Goal: Navigation & Orientation: Find specific page/section

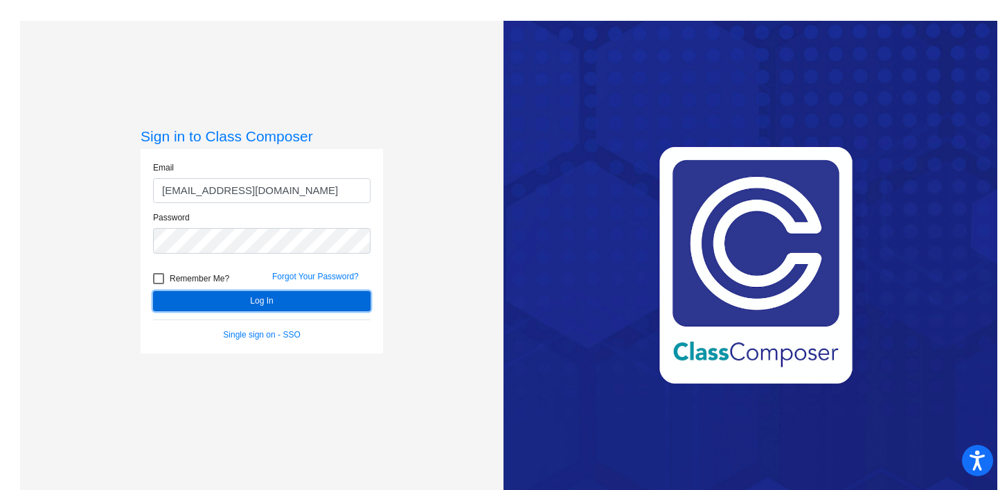
click at [275, 298] on button "Log In" at bounding box center [261, 301] width 217 height 20
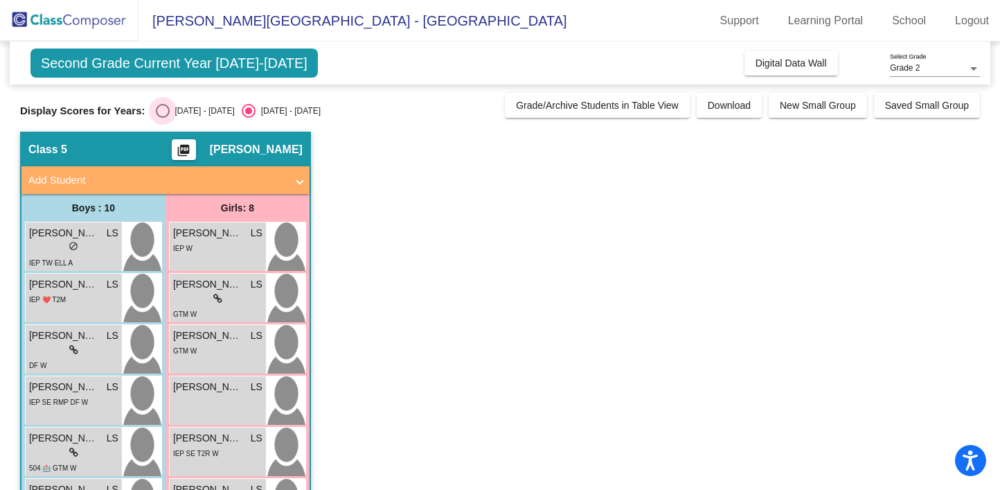
click at [163, 113] on div "Select an option" at bounding box center [163, 111] width 14 height 14
click at [163, 118] on input "[DATE] - [DATE]" at bounding box center [162, 118] width 1 height 1
radio input "true"
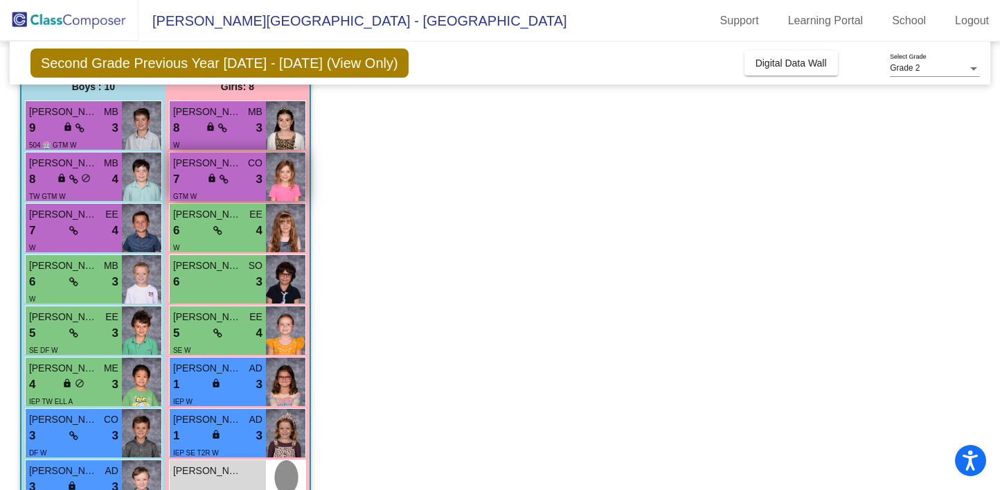
scroll to position [126, 0]
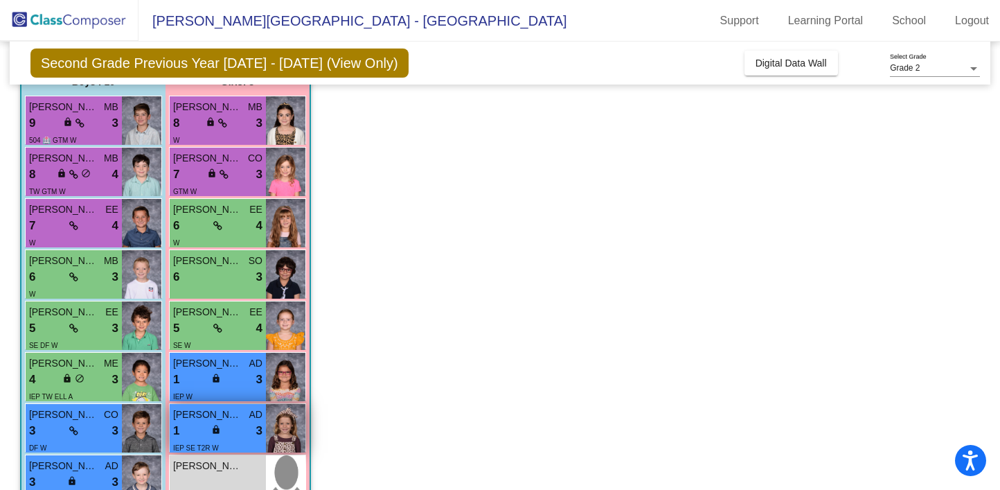
click at [221, 442] on div "IEP SE T2R W" at bounding box center [217, 447] width 89 height 15
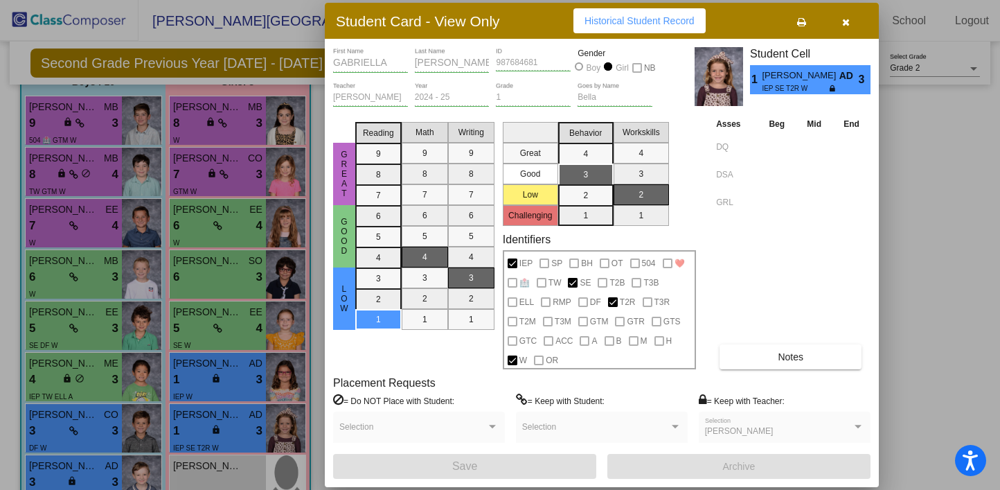
click at [850, 26] on button "button" at bounding box center [845, 20] width 44 height 25
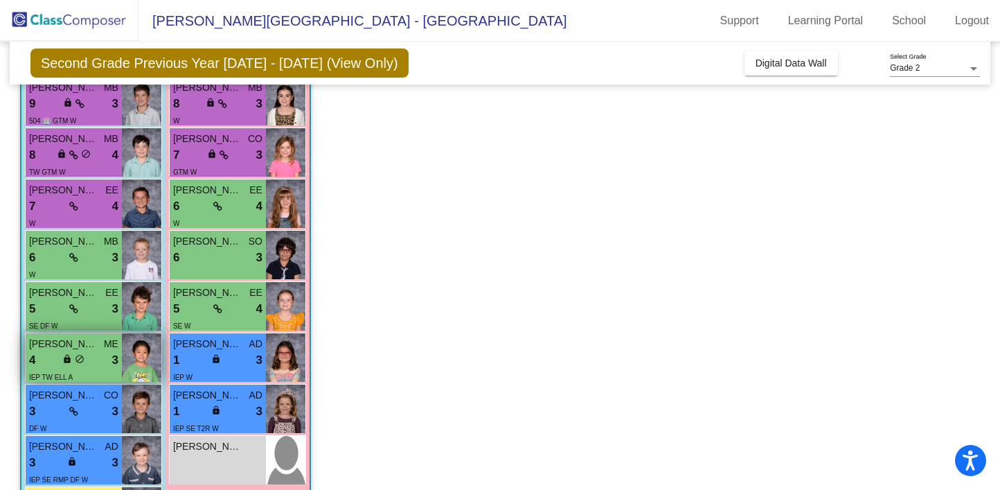
scroll to position [169, 0]
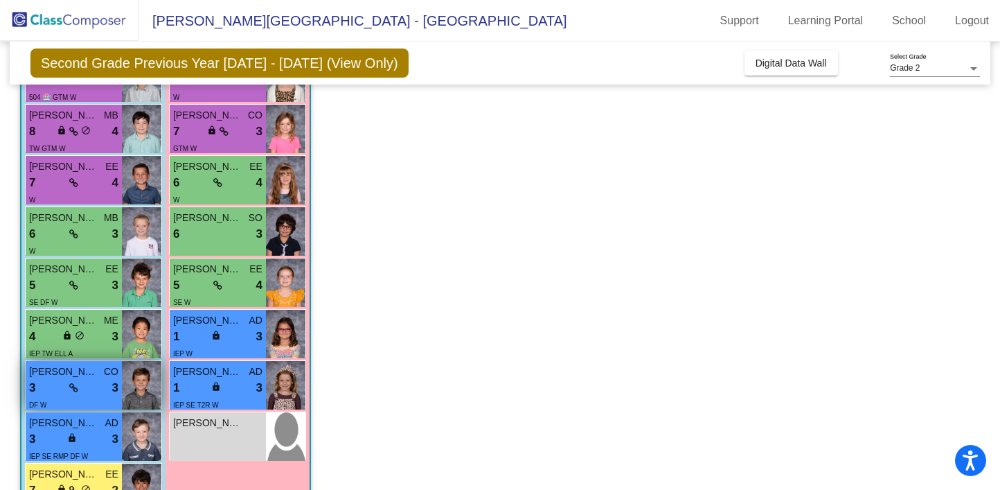
click at [93, 384] on div "3 lock do_not_disturb_alt 3" at bounding box center [73, 388] width 89 height 18
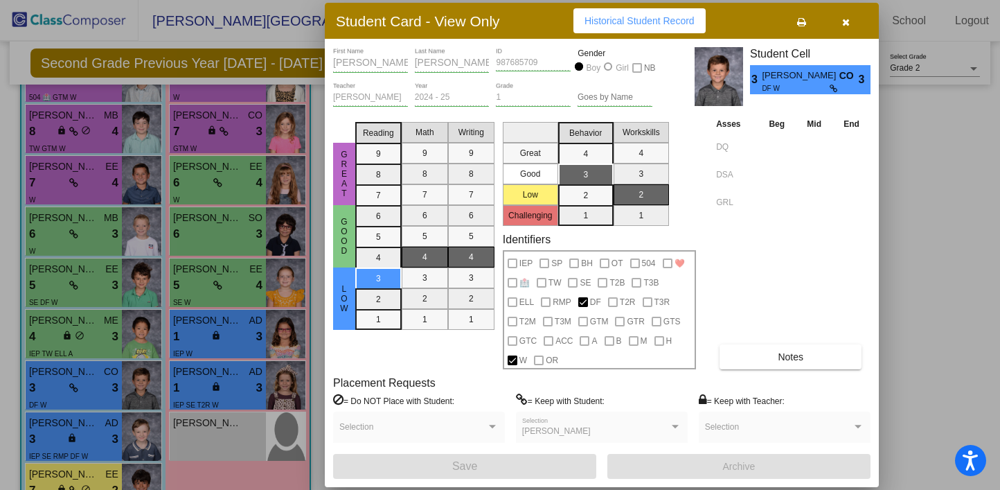
click at [844, 25] on icon "button" at bounding box center [846, 22] width 8 height 10
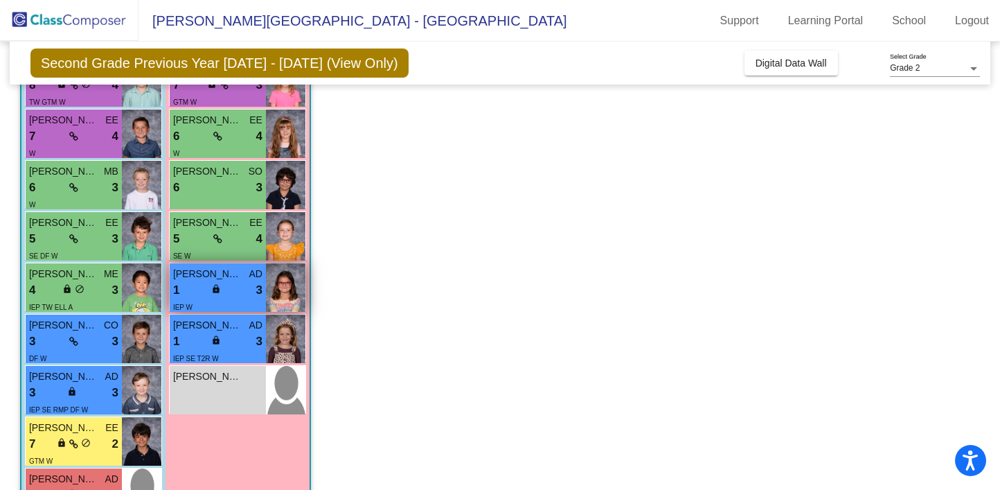
scroll to position [267, 0]
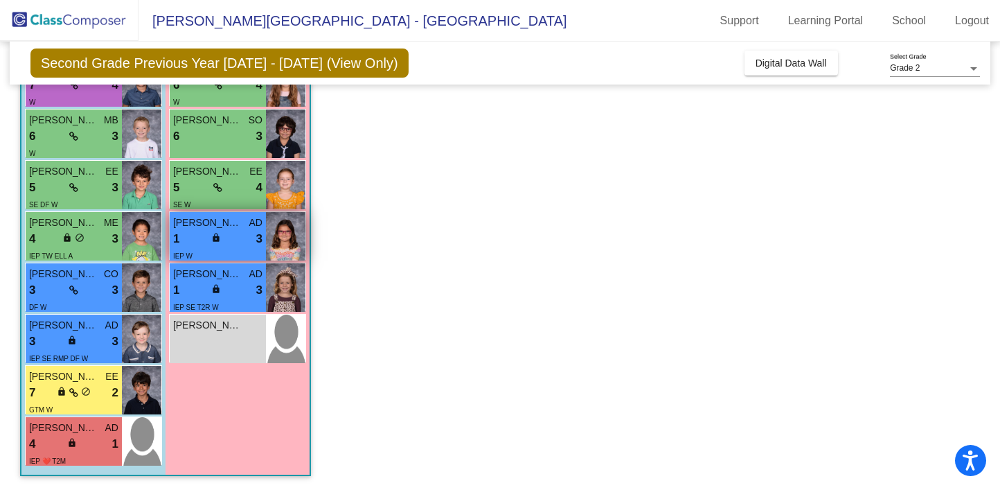
click at [208, 335] on div "[PERSON_NAME] lock do_not_disturb_alt" at bounding box center [218, 338] width 96 height 48
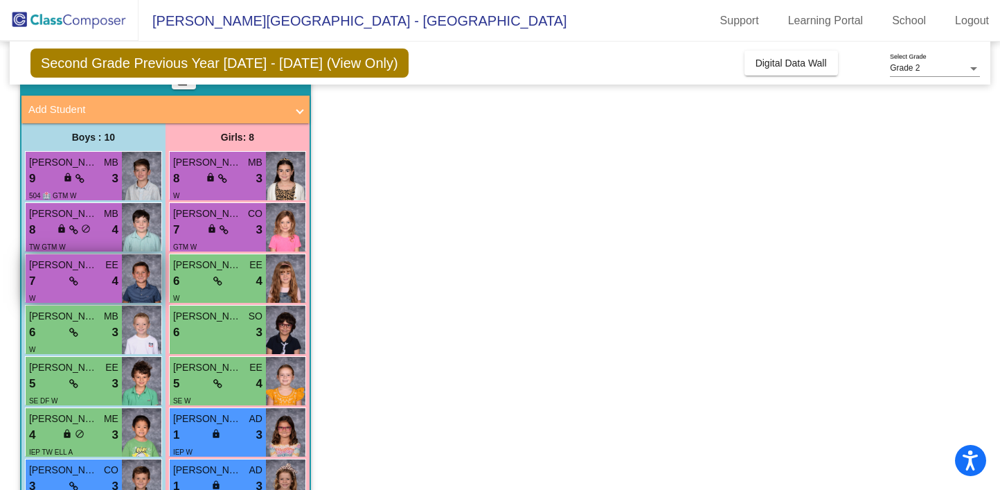
scroll to position [66, 0]
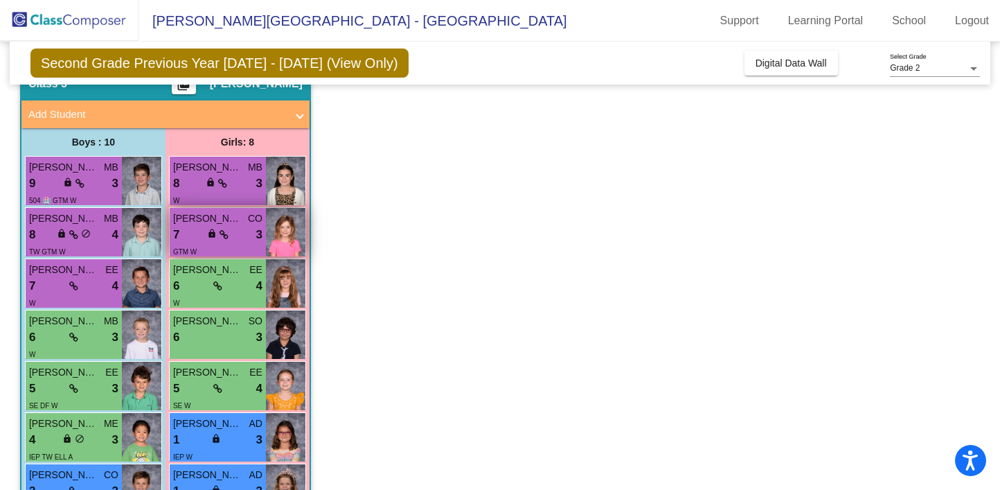
click at [236, 231] on div "7 lock do_not_disturb_alt 3" at bounding box center [217, 235] width 89 height 18
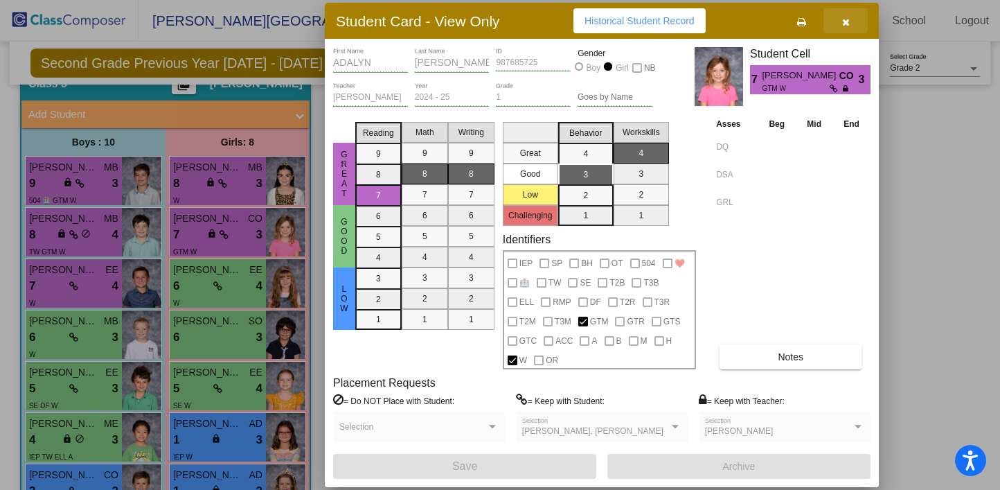
click at [842, 20] on icon "button" at bounding box center [846, 22] width 8 height 10
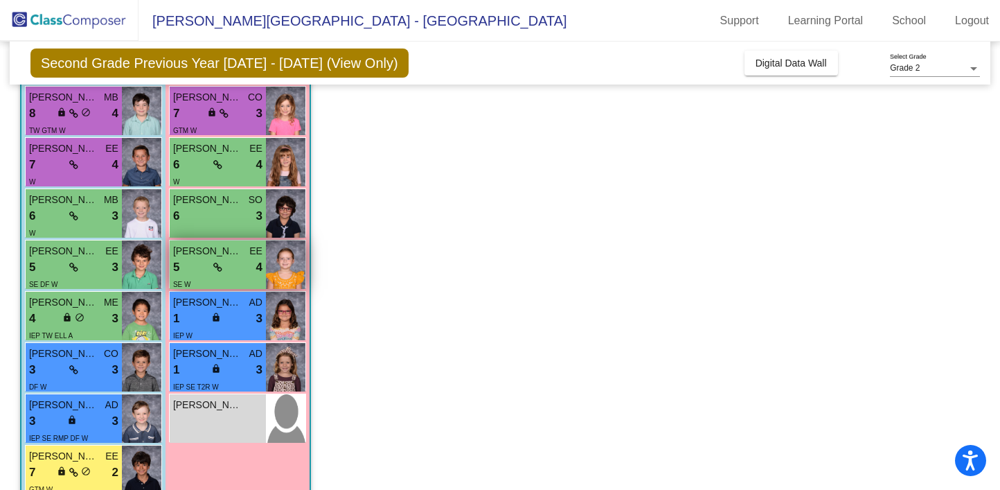
scroll to position [207, 0]
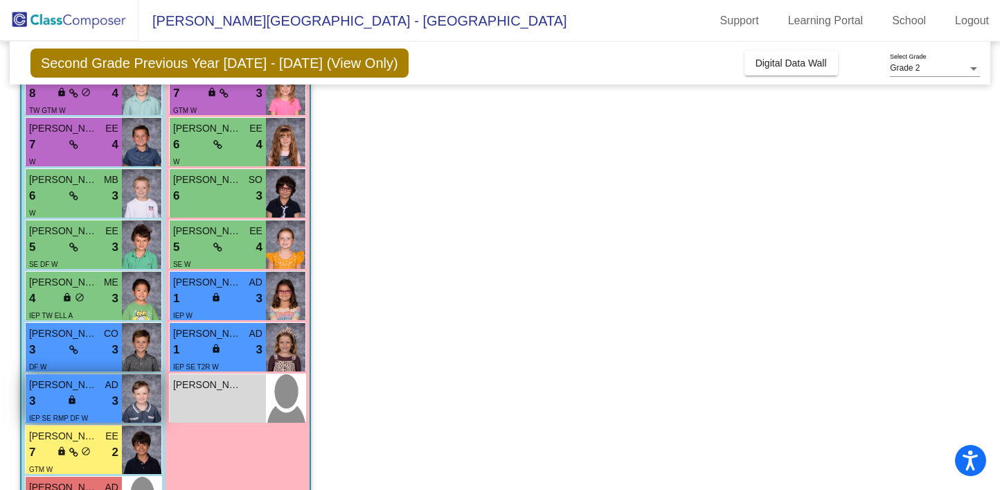
click at [89, 400] on div "3 lock do_not_disturb_alt 3" at bounding box center [73, 401] width 89 height 18
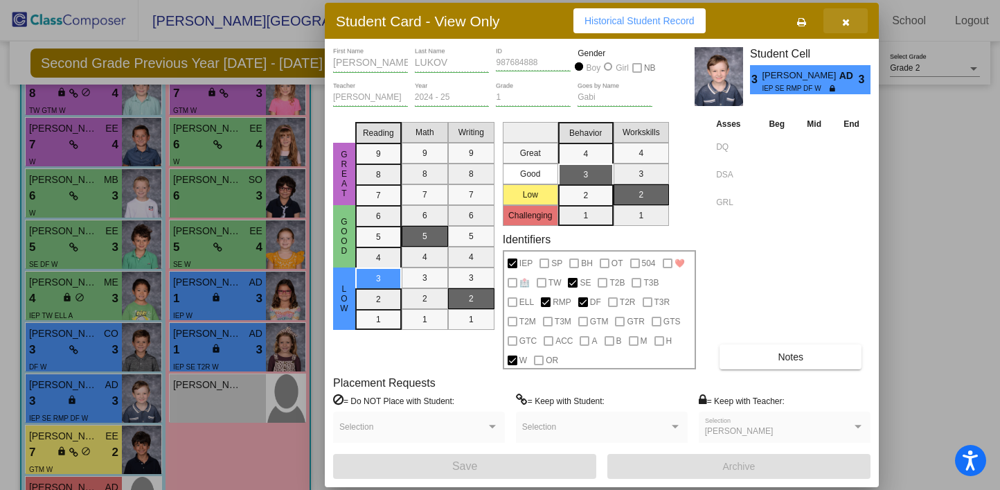
click at [848, 22] on icon "button" at bounding box center [846, 22] width 8 height 10
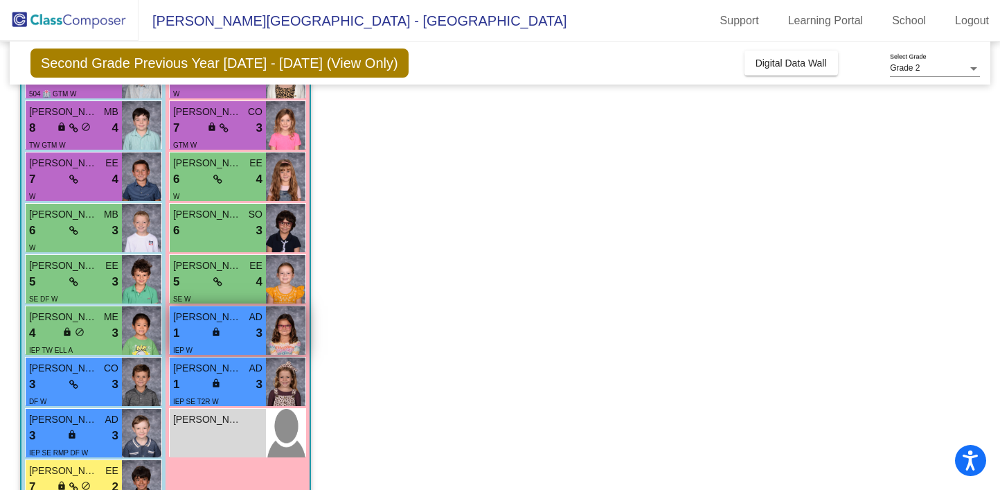
scroll to position [0, 0]
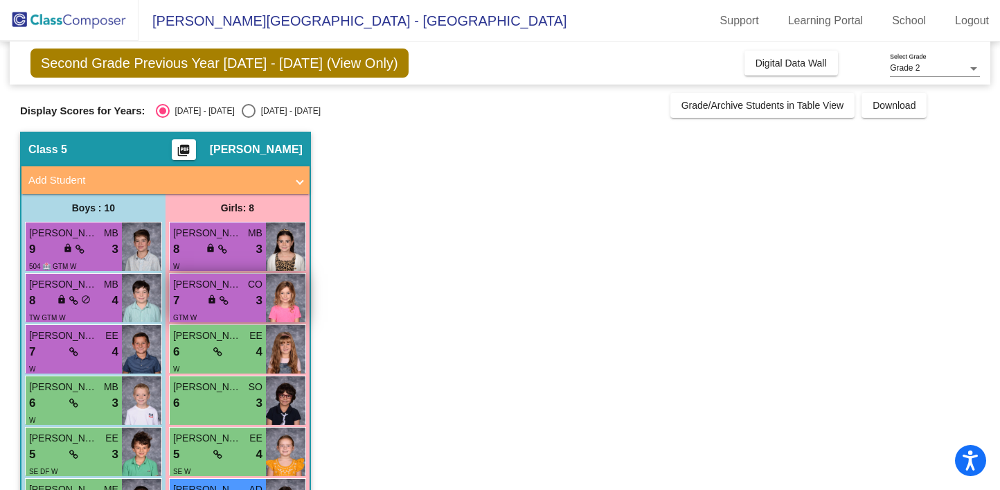
click at [235, 303] on div "7 lock do_not_disturb_alt 3" at bounding box center [217, 301] width 89 height 18
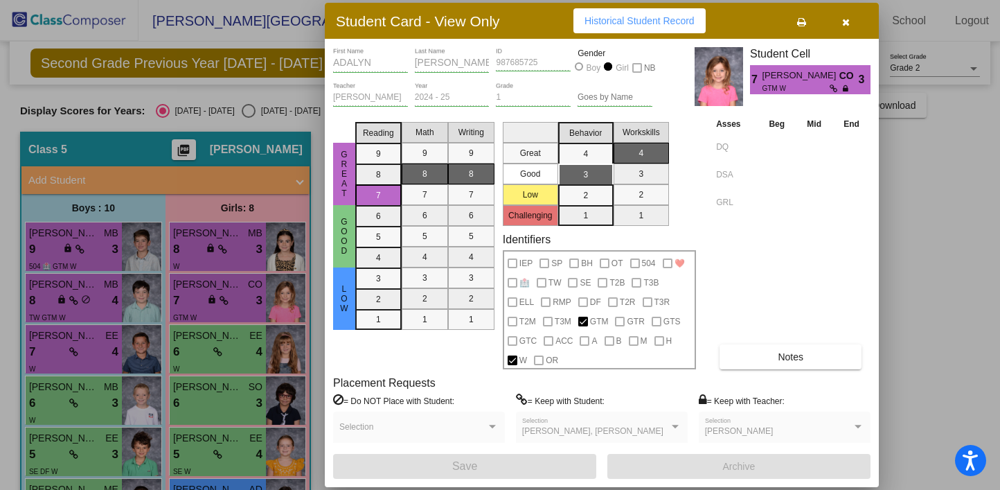
click at [840, 23] on button "button" at bounding box center [845, 20] width 44 height 25
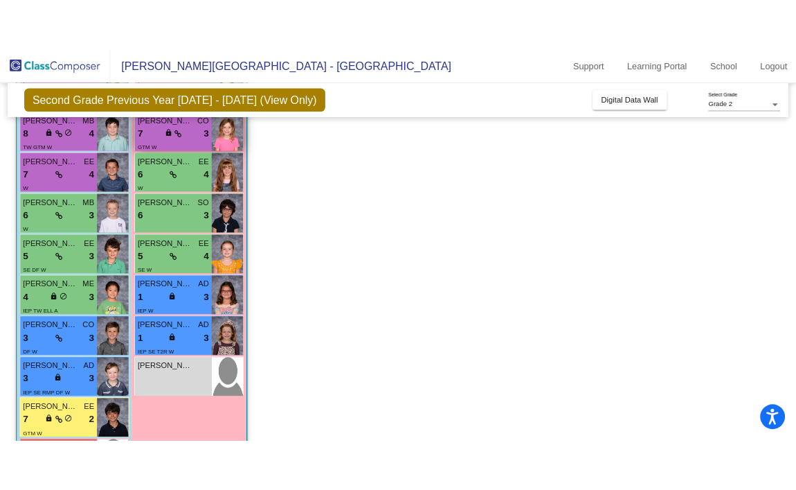
scroll to position [199, 0]
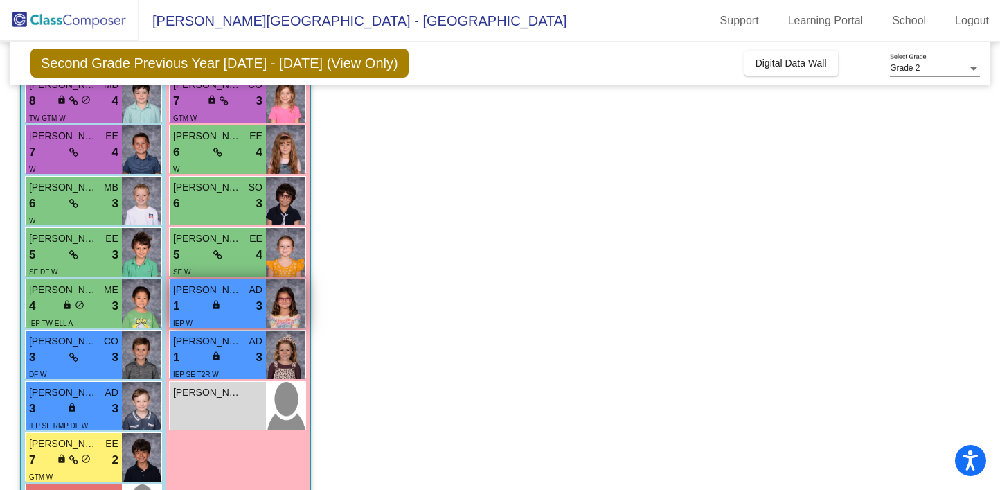
click at [249, 314] on div "1 lock do_not_disturb_alt 3" at bounding box center [217, 306] width 89 height 18
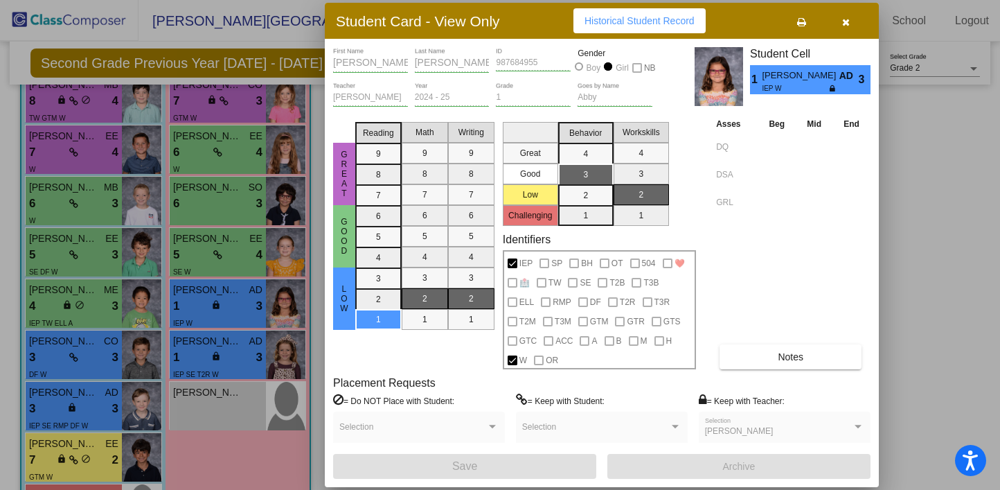
click at [845, 16] on span "button" at bounding box center [846, 20] width 8 height 11
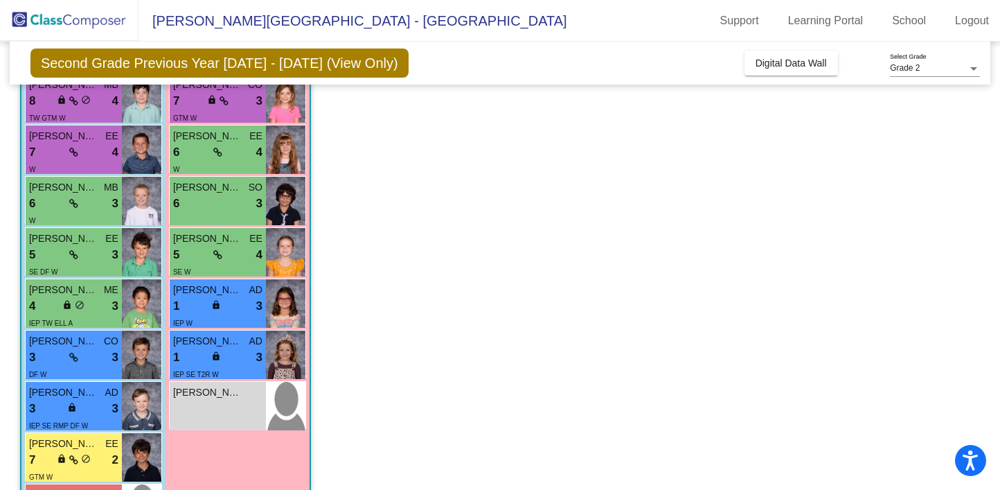
click at [991, 191] on mat-sidenav-content "Grade 2 Select Grade Second Grade Previous Year [DATE] - [DATE] (View Only) Add…" at bounding box center [500, 266] width 1000 height 448
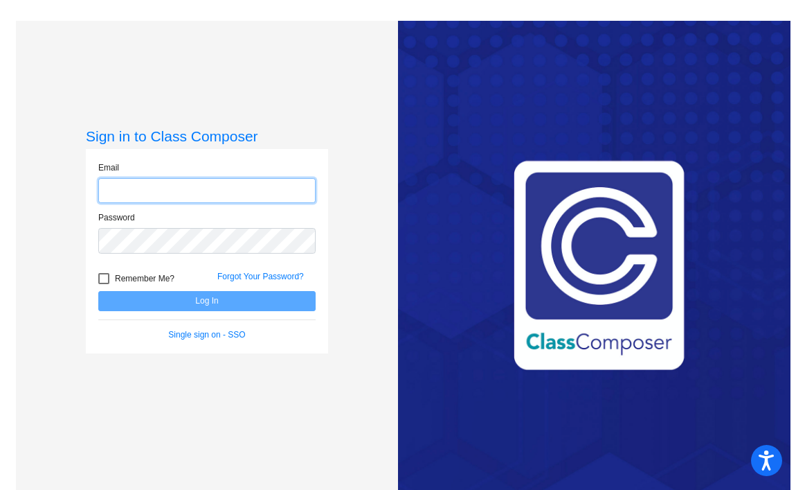
type input "[EMAIL_ADDRESS][DOMAIN_NAME]"
